Goal: Task Accomplishment & Management: Complete application form

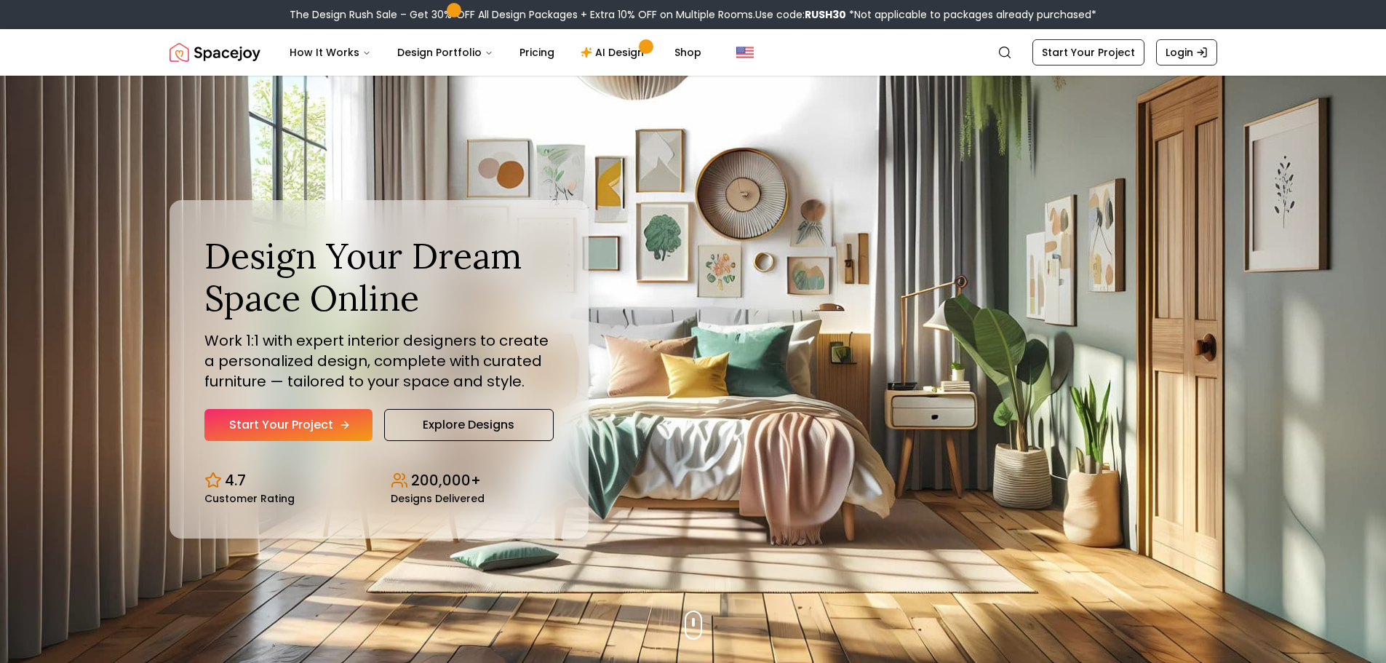
click at [311, 427] on link "Start Your Project" at bounding box center [288, 425] width 168 height 32
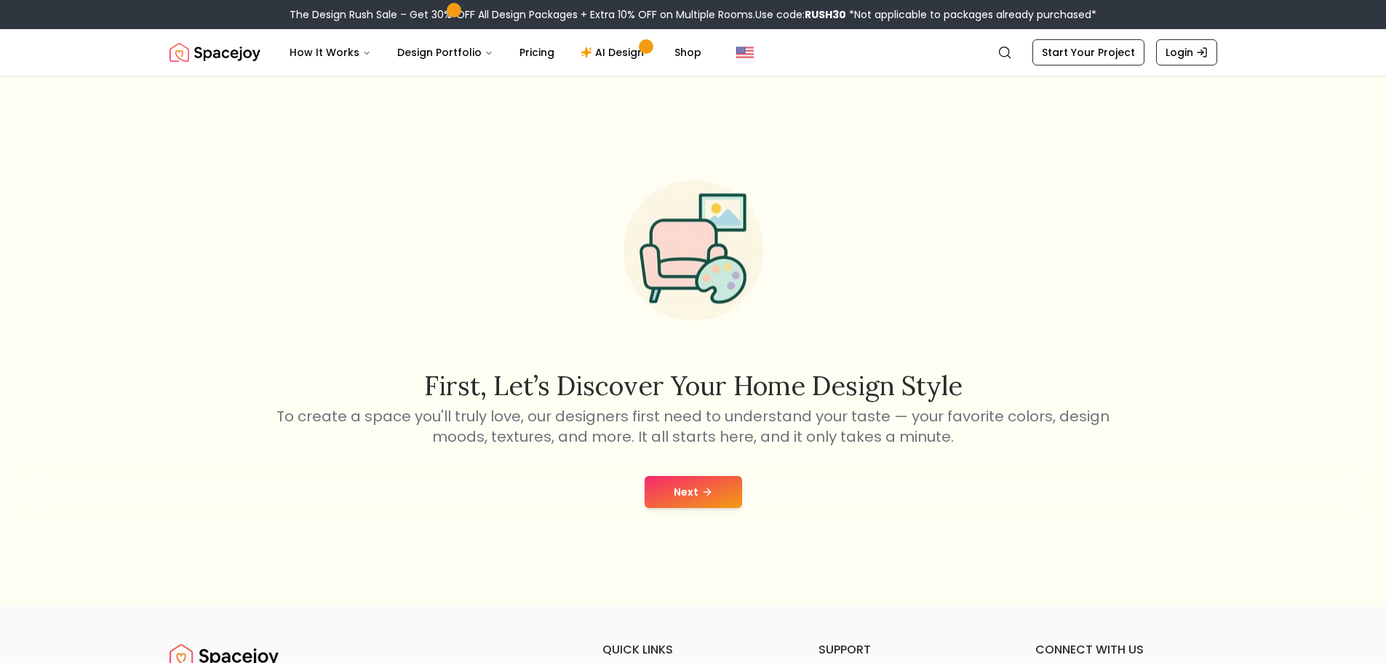
click at [652, 489] on button "Next" at bounding box center [692, 492] width 97 height 32
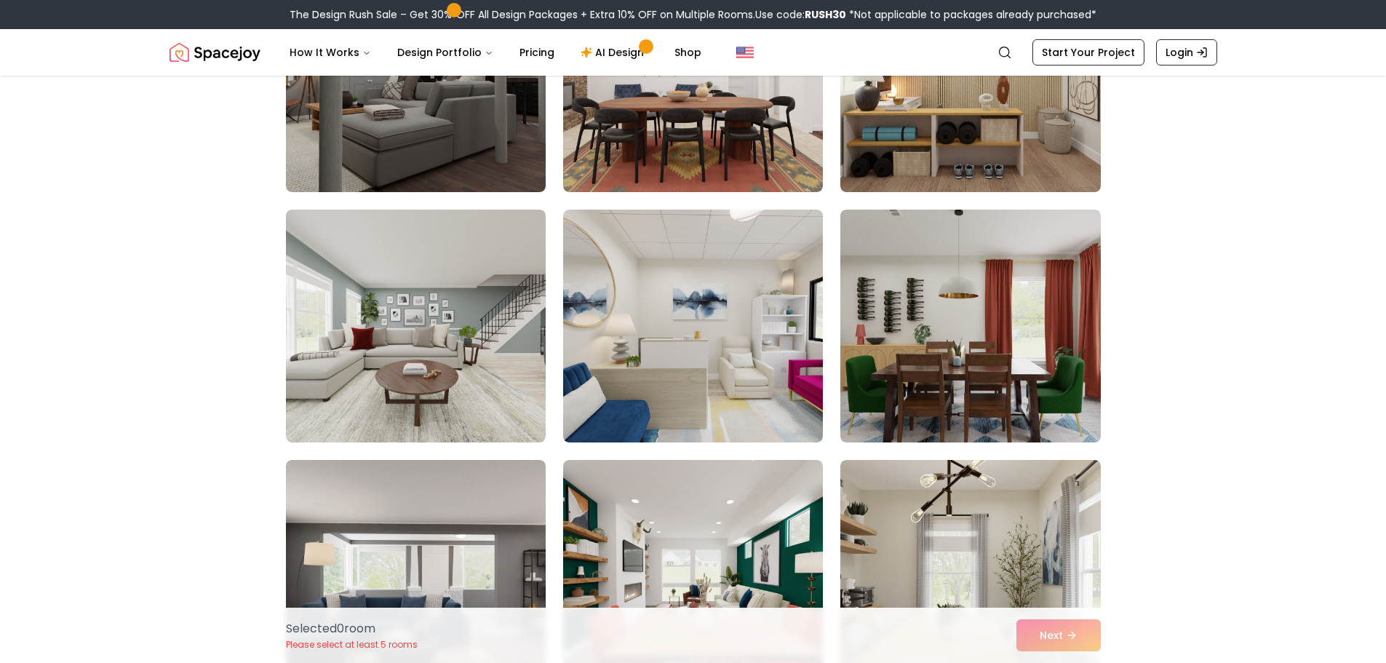
scroll to position [4000, 0]
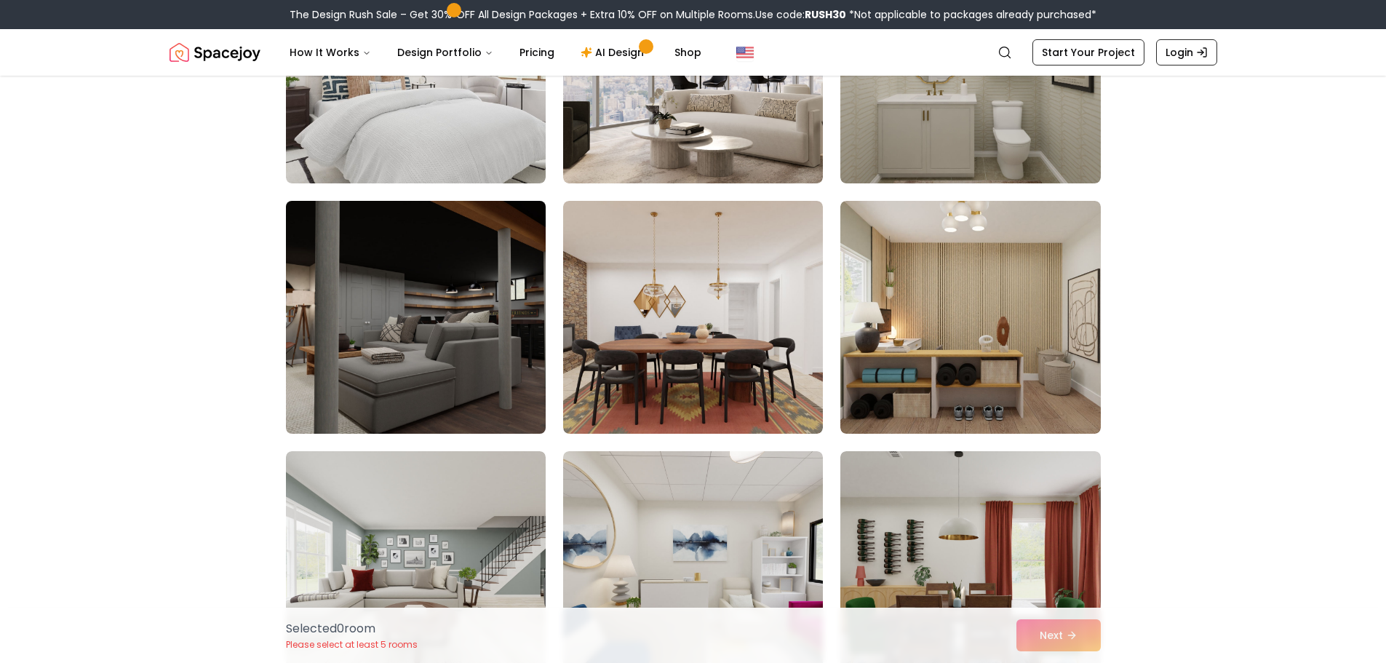
click at [354, 284] on img at bounding box center [415, 317] width 273 height 244
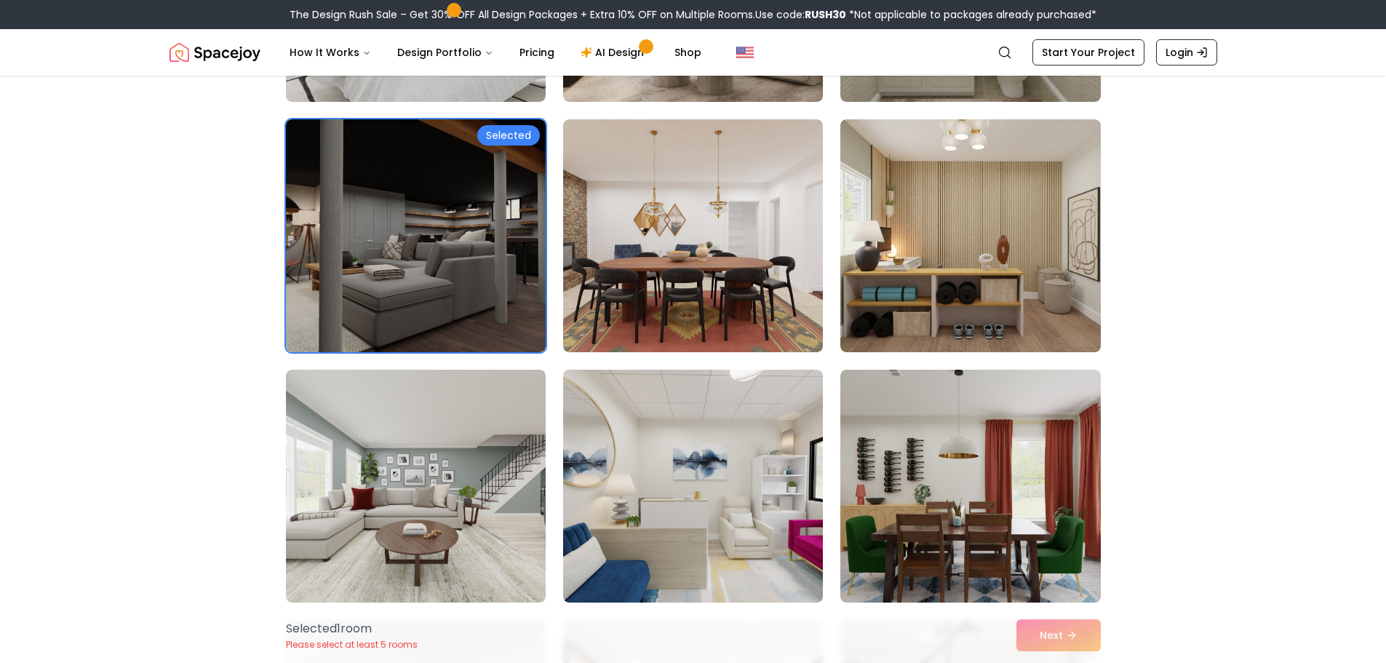
scroll to position [4291, 0]
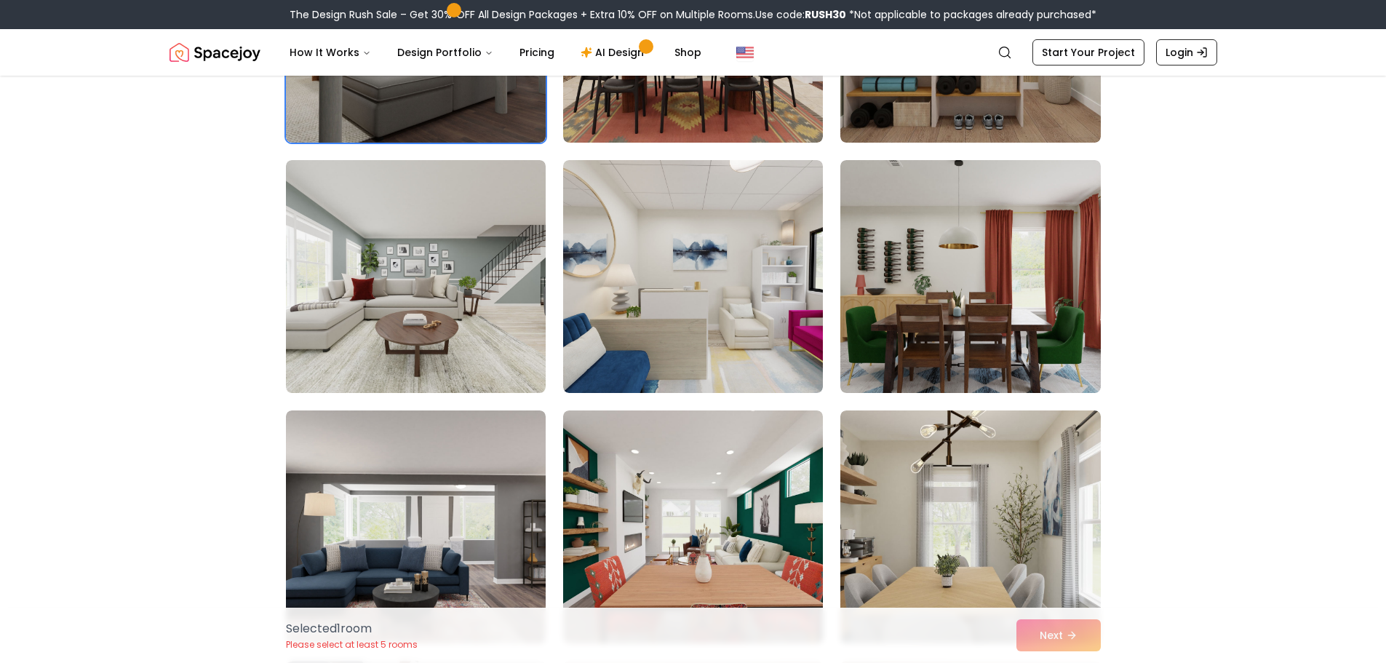
click at [1075, 636] on div "Selected 1 room Please select at least 5 rooms Next" at bounding box center [693, 634] width 838 height 55
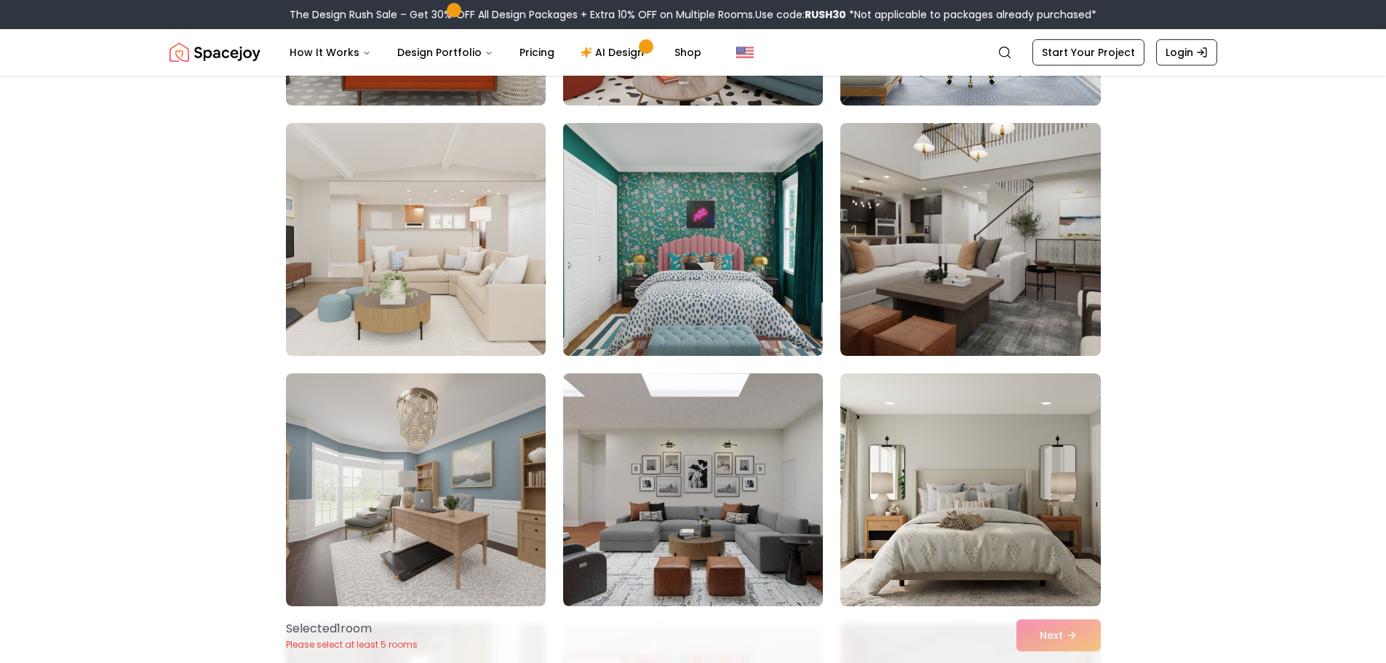
scroll to position [6837, 0]
